Goal: Book appointment/travel/reservation

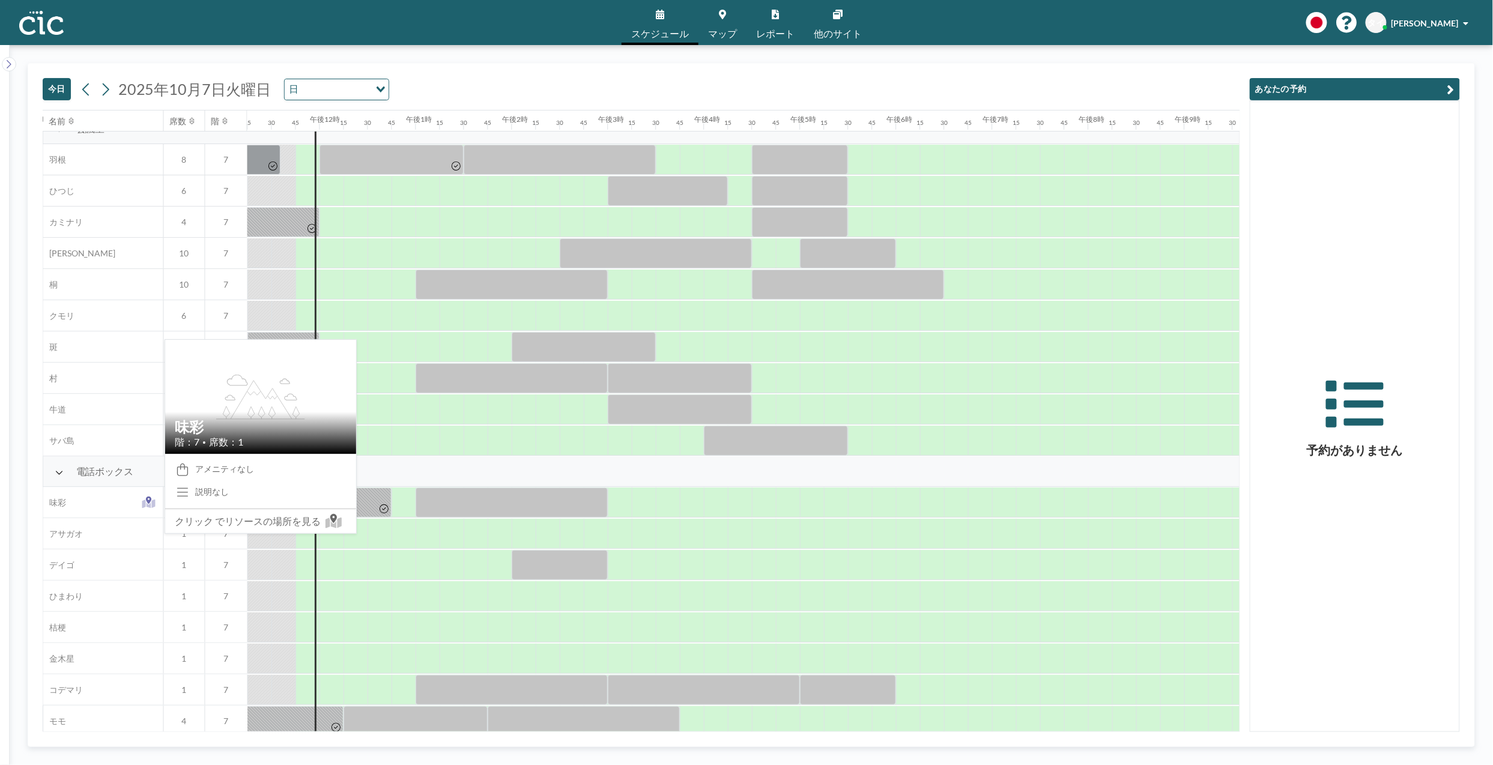
scroll to position [0, 1081]
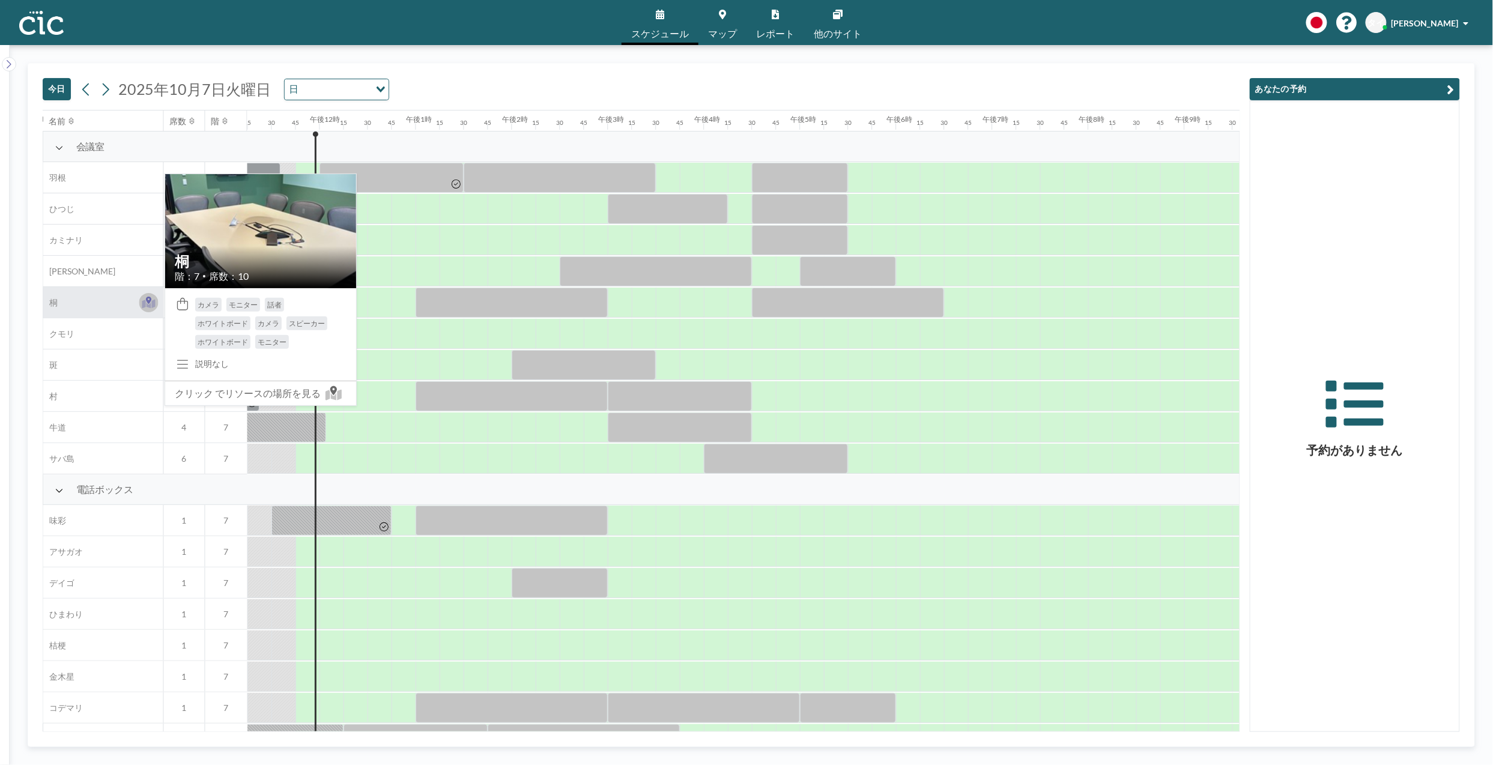
click at [149, 303] on icon at bounding box center [148, 300] width 5 height 7
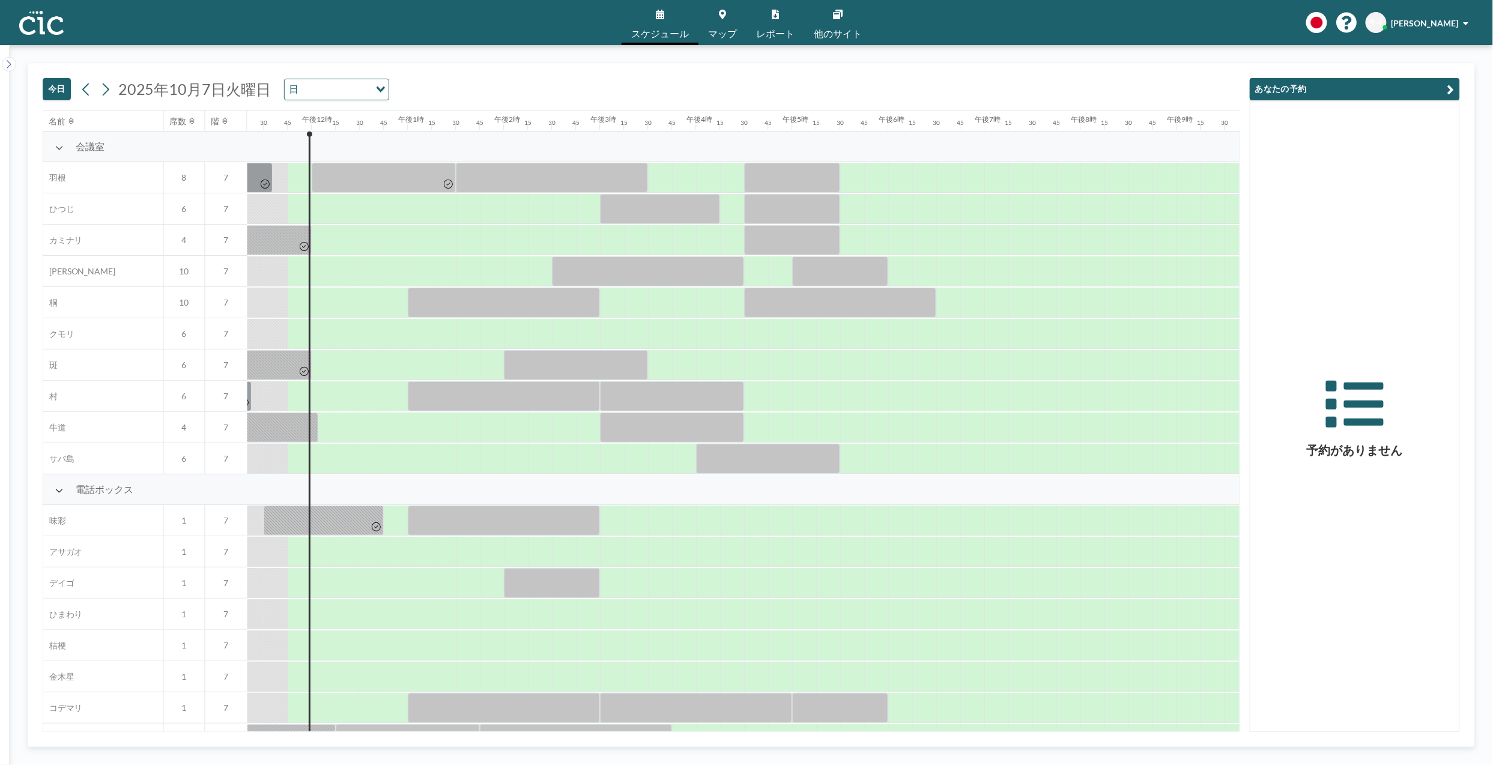
scroll to position [0, 1105]
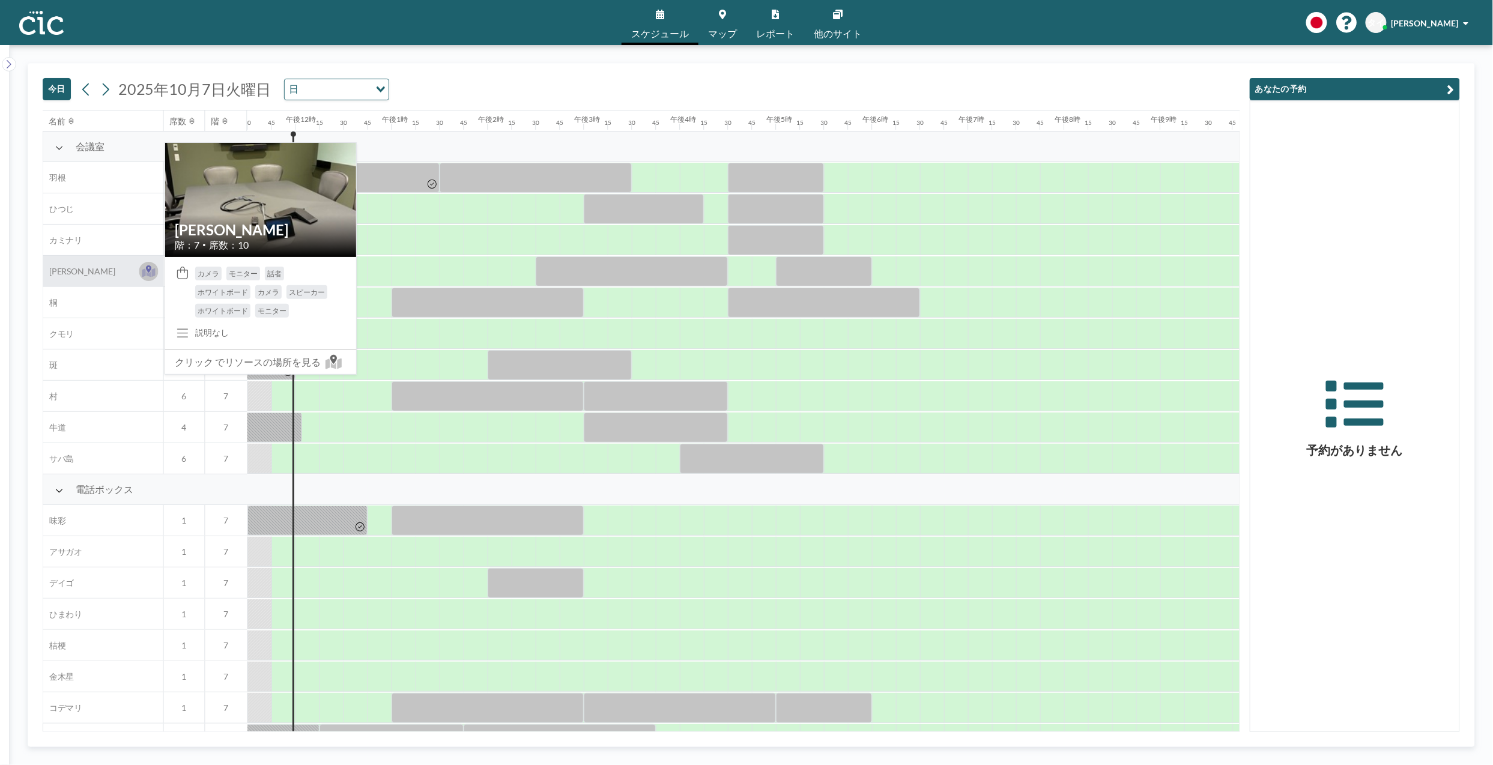
click at [150, 272] on icon at bounding box center [148, 268] width 5 height 7
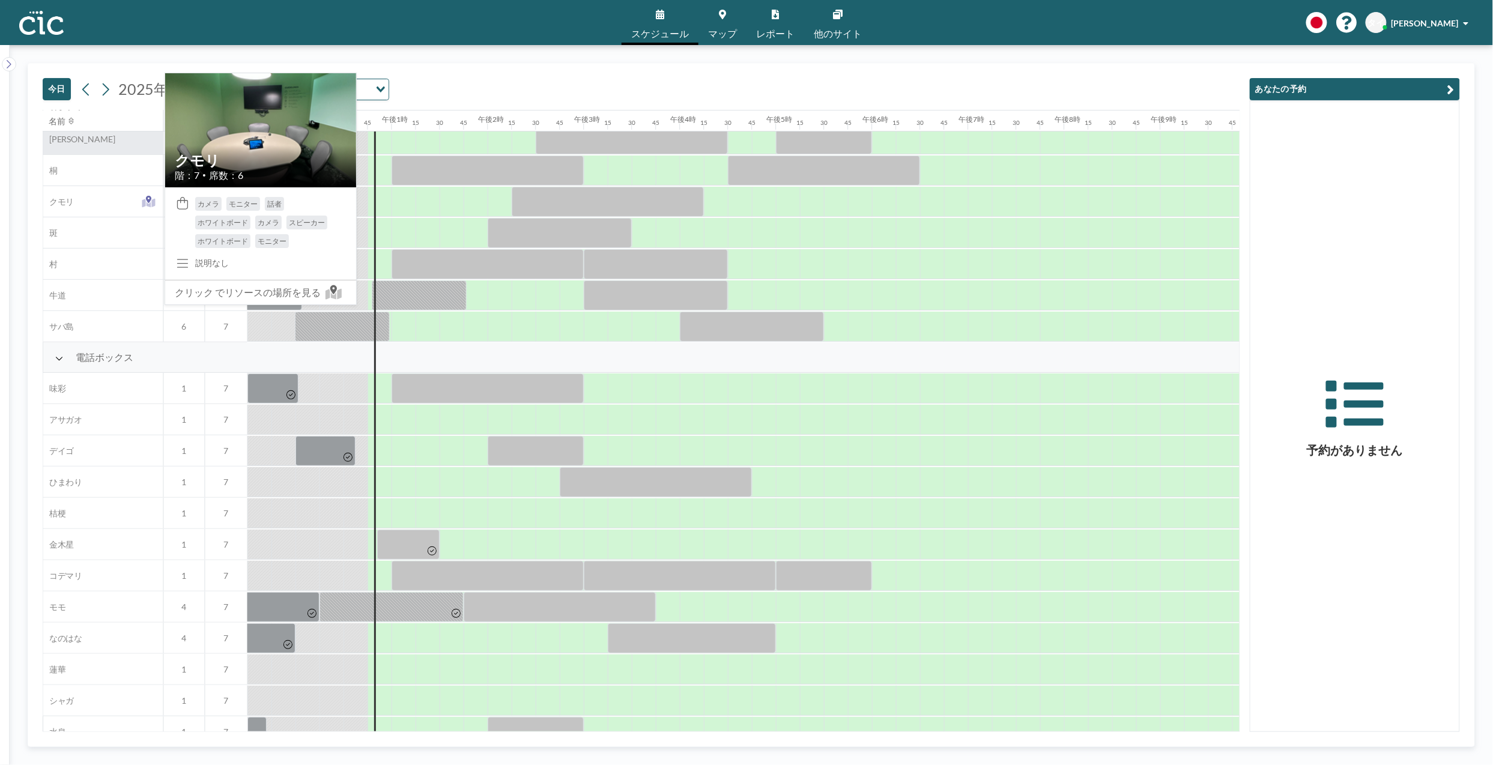
scroll to position [0, 1105]
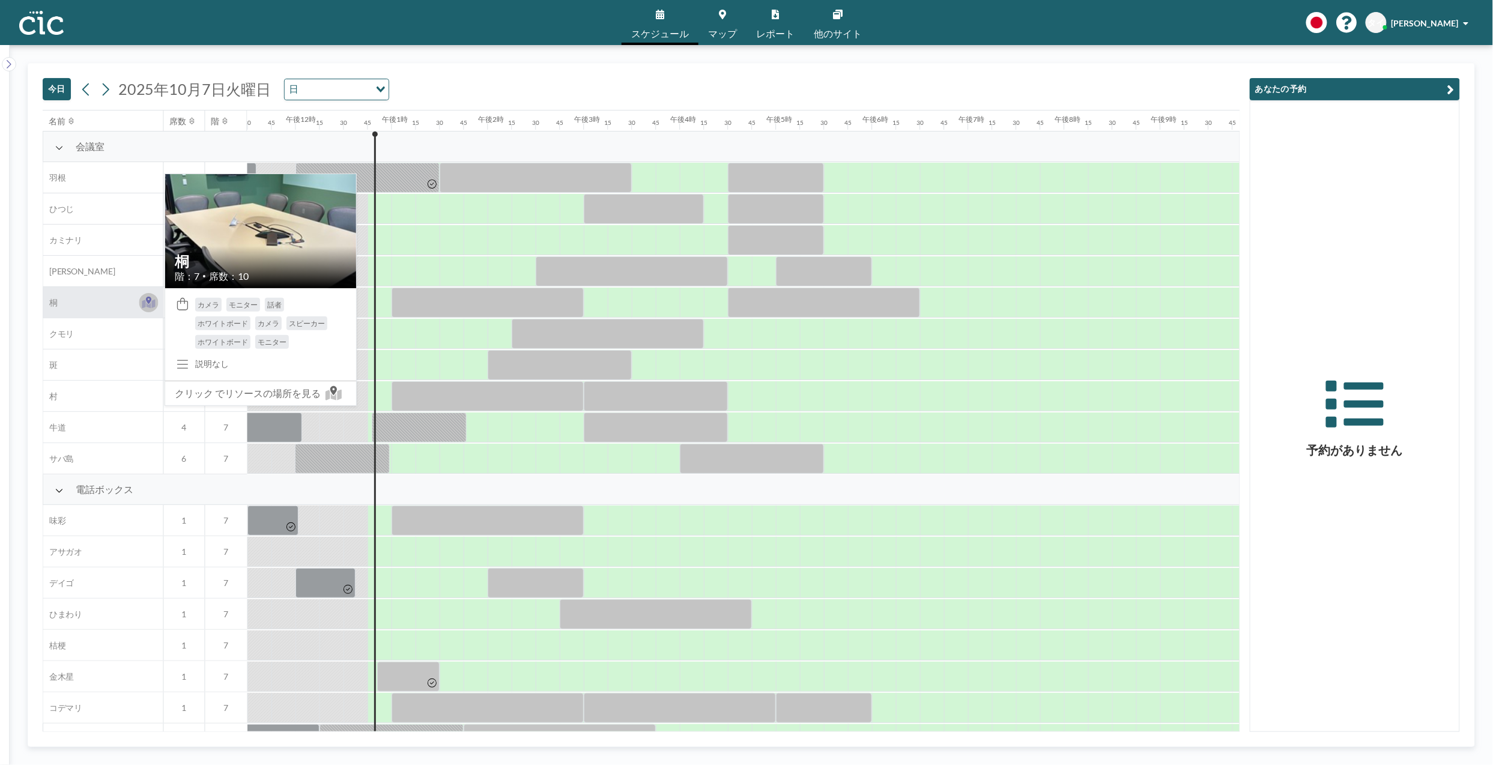
click at [155, 303] on icon at bounding box center [149, 303] width 14 height 9
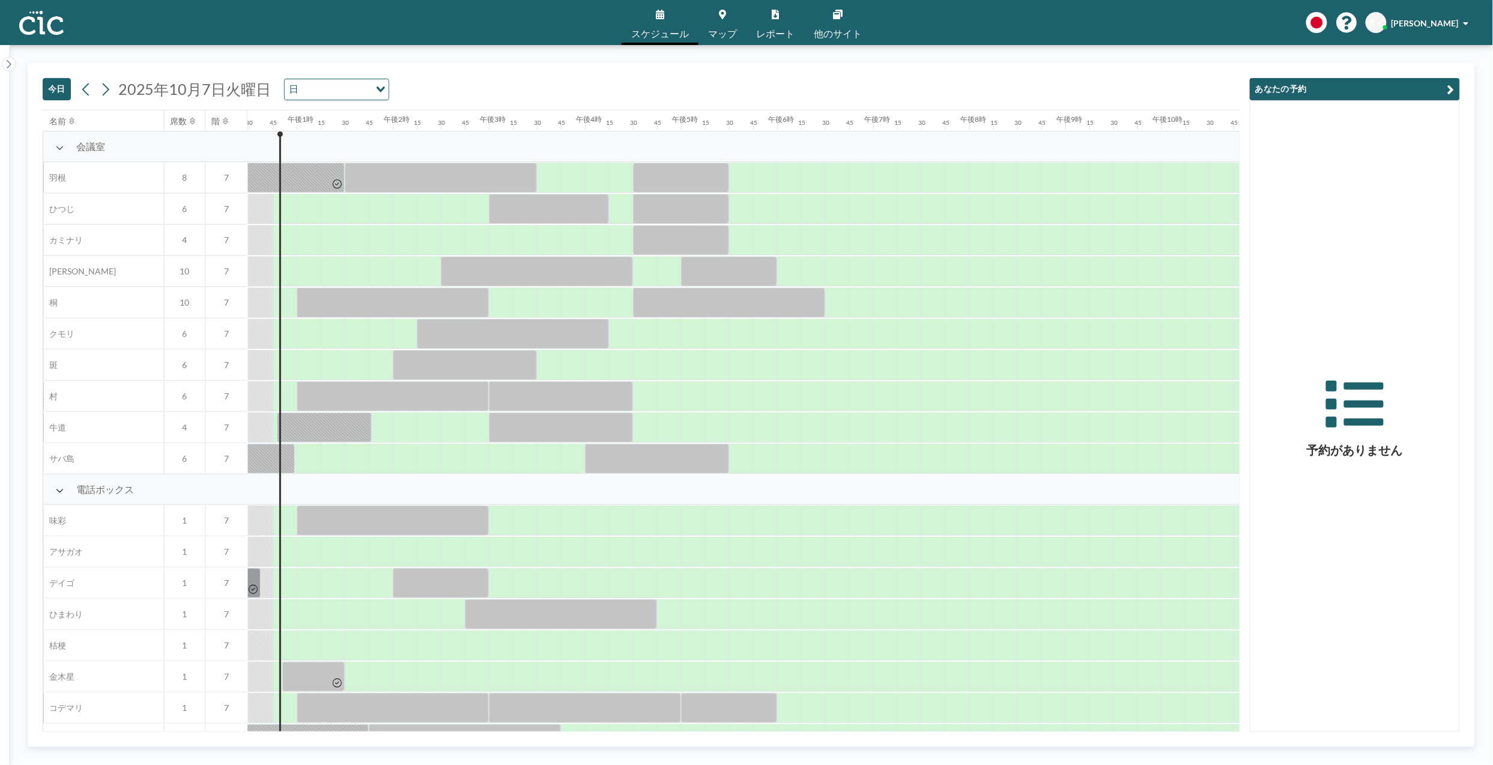
scroll to position [0, 1201]
